Goal: Information Seeking & Learning: Understand process/instructions

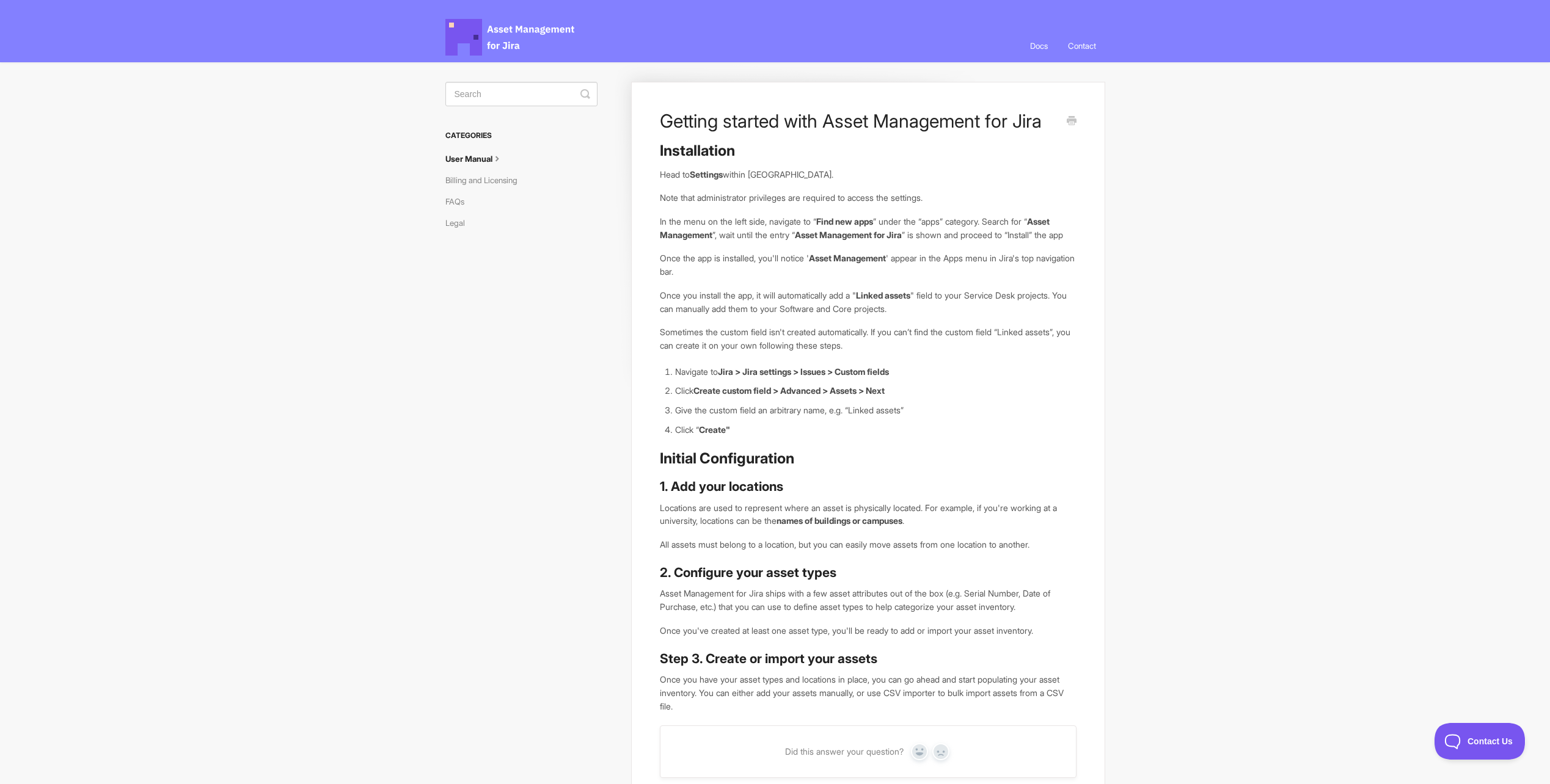
click at [482, 157] on link "User Manual" at bounding box center [479, 159] width 67 height 19
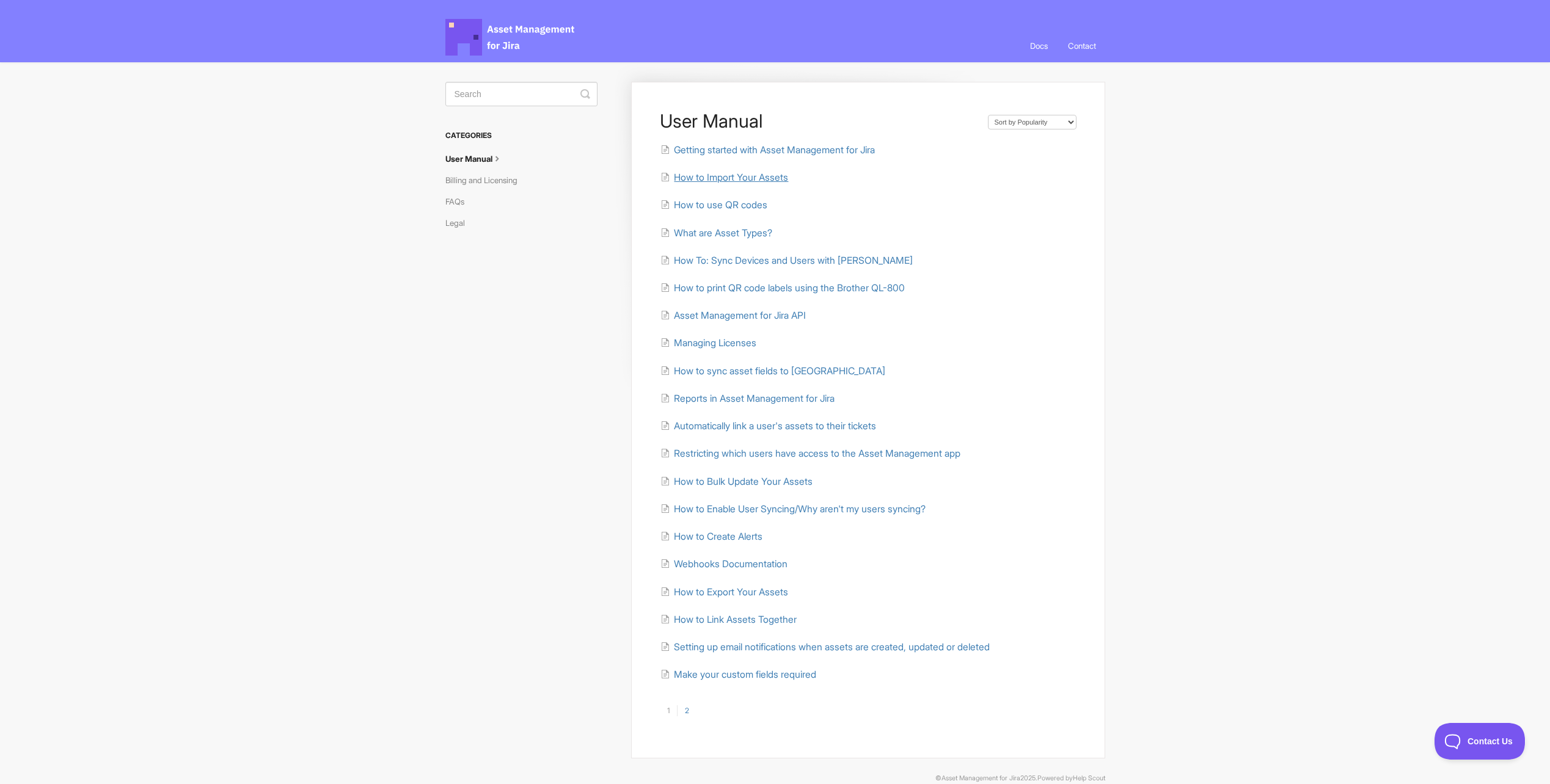
click at [743, 176] on span "How to Import Your Assets" at bounding box center [731, 177] width 114 height 12
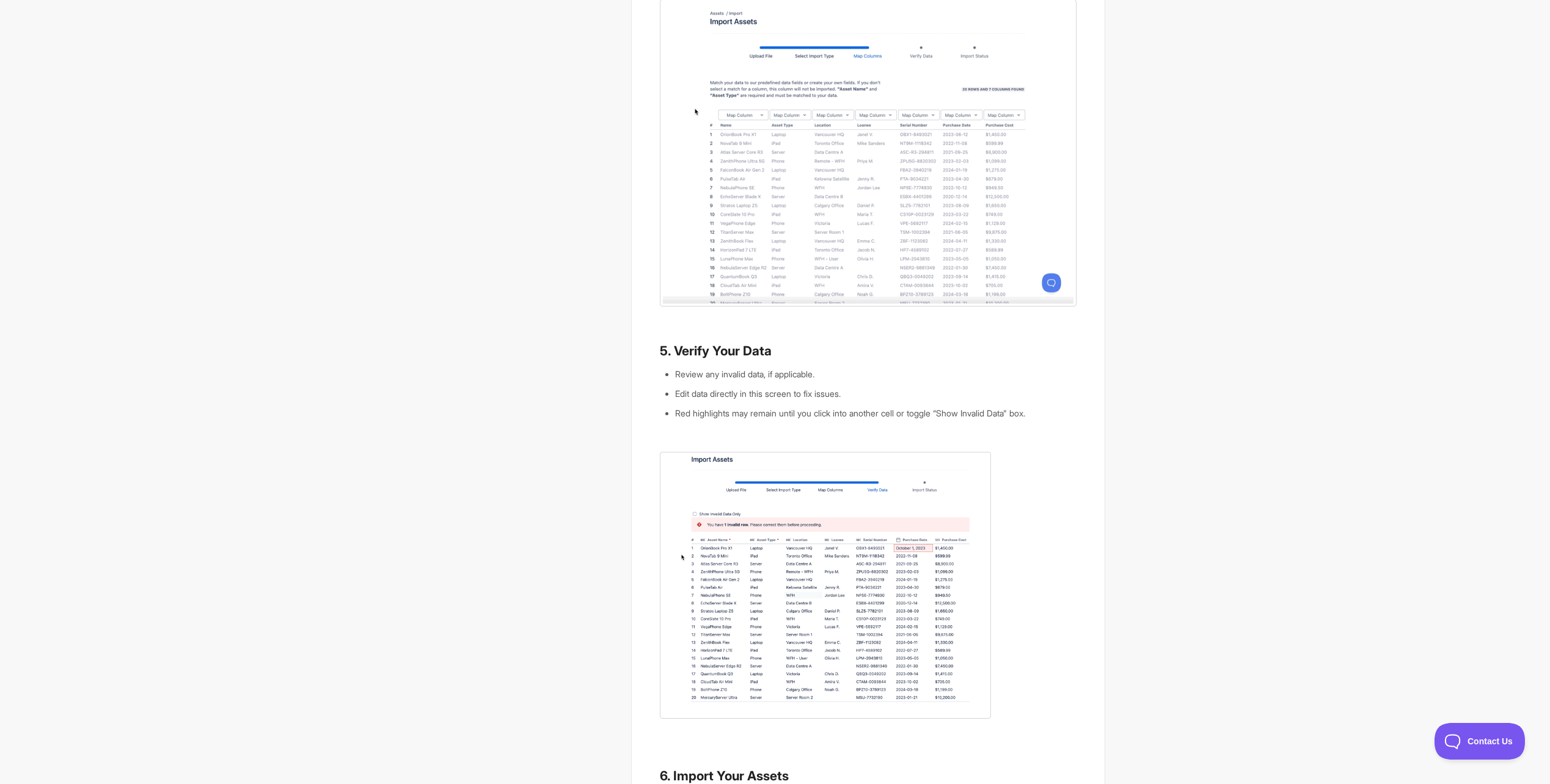
scroll to position [1222, 0]
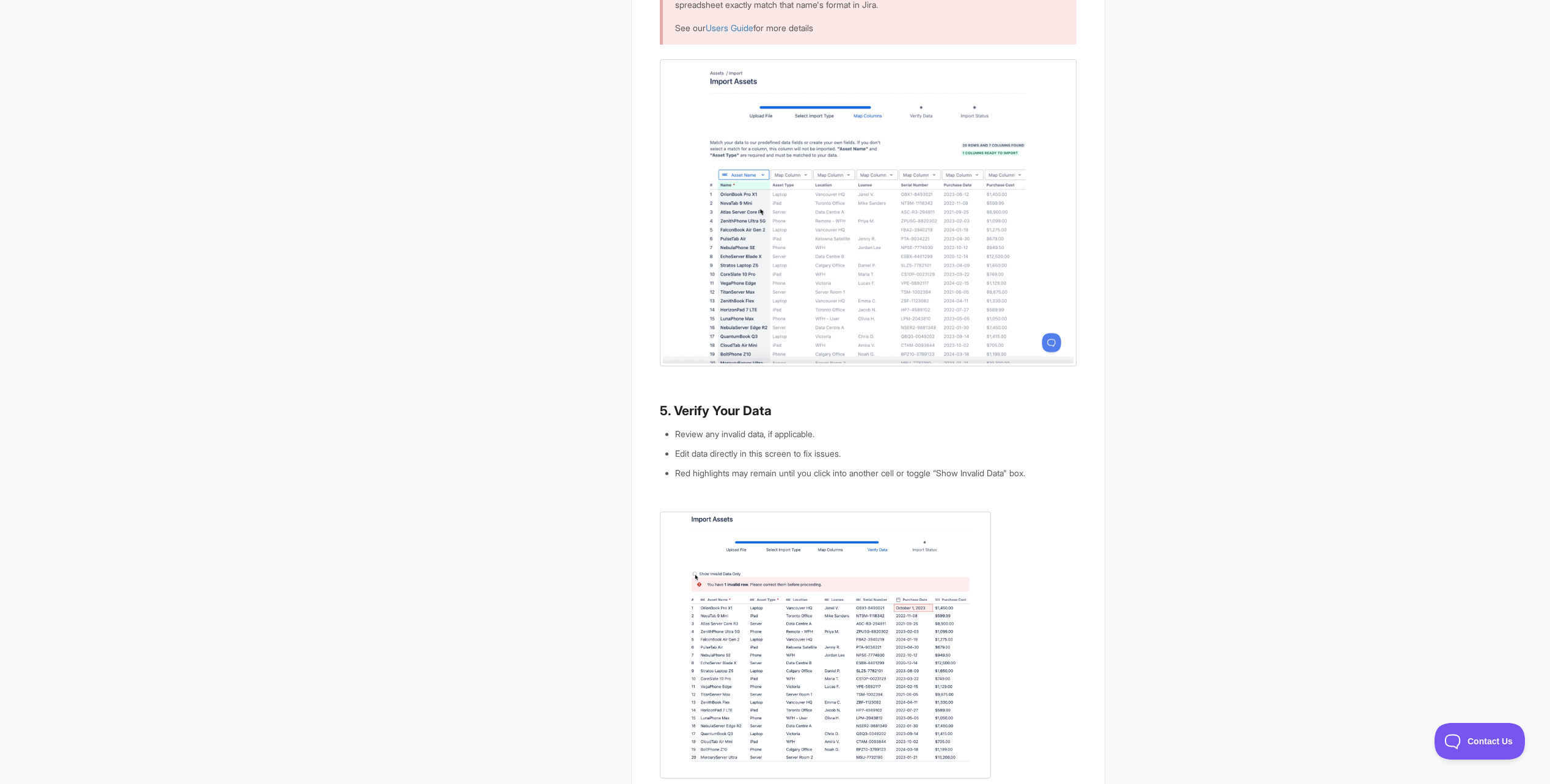
click at [816, 189] on img at bounding box center [868, 213] width 416 height 307
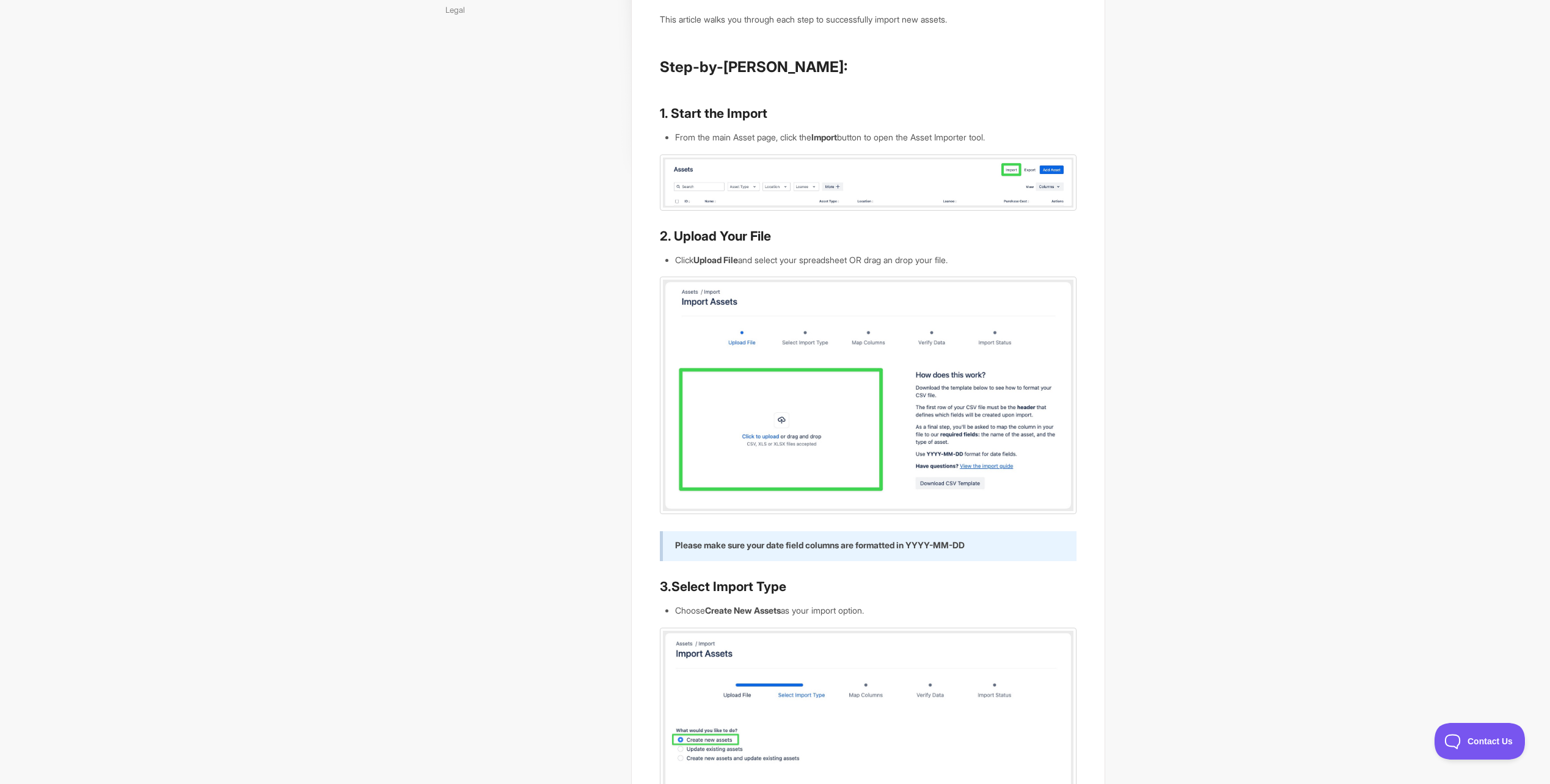
scroll to position [0, 0]
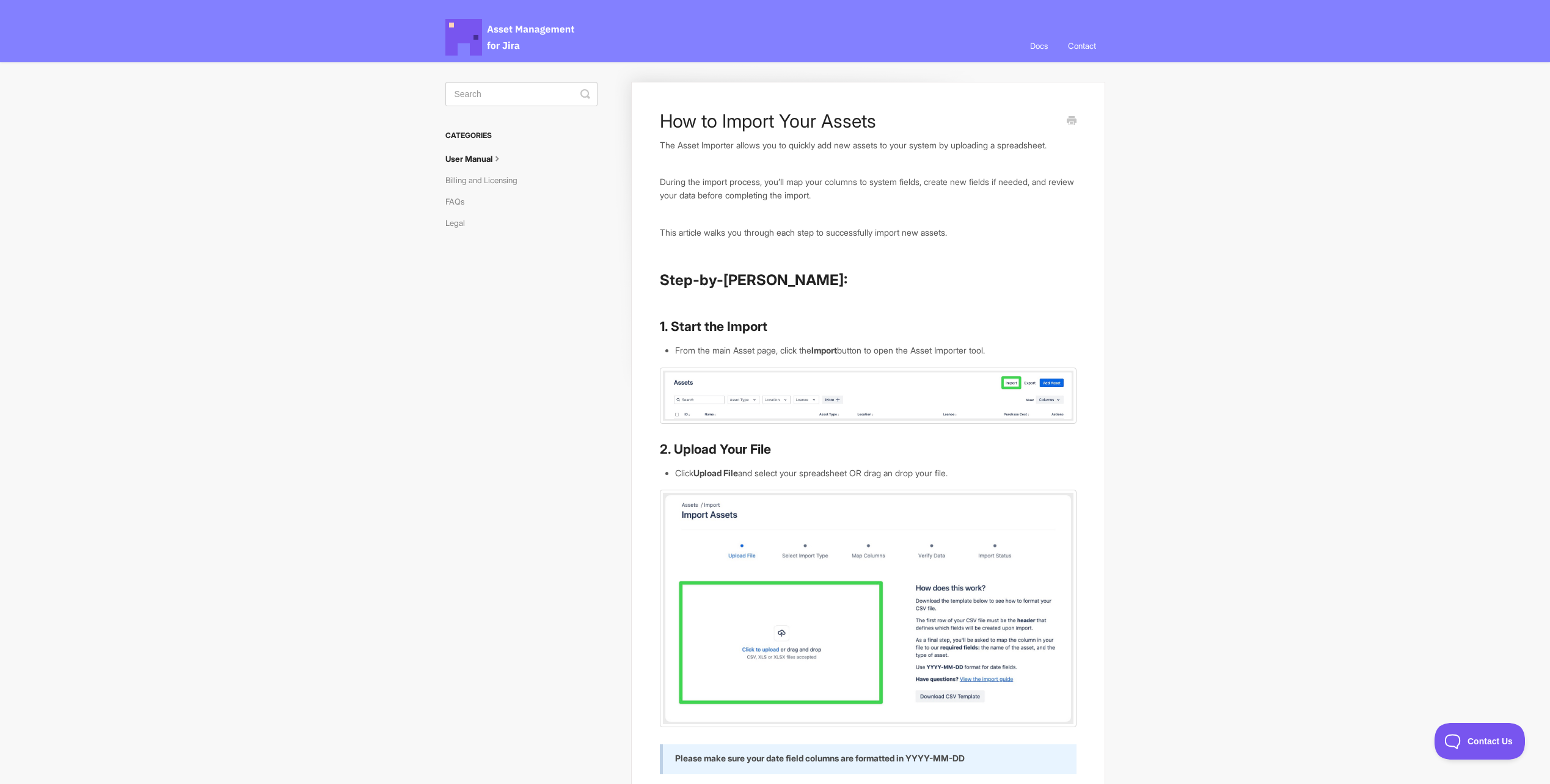
click at [510, 157] on link "User Manual" at bounding box center [479, 159] width 67 height 19
